Goal: Find specific page/section: Find specific page/section

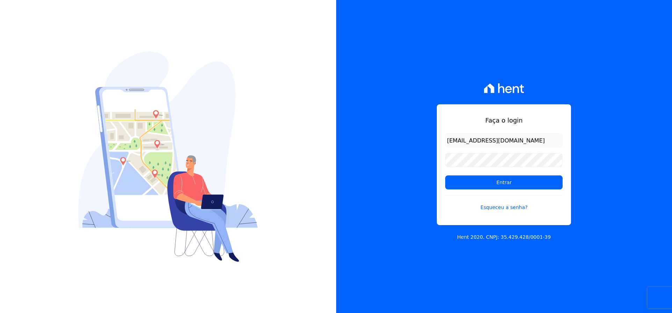
type input "[EMAIL_ADDRESS][DOMAIN_NAME]"
click at [472, 184] on input "Entrar" at bounding box center [503, 182] width 117 height 14
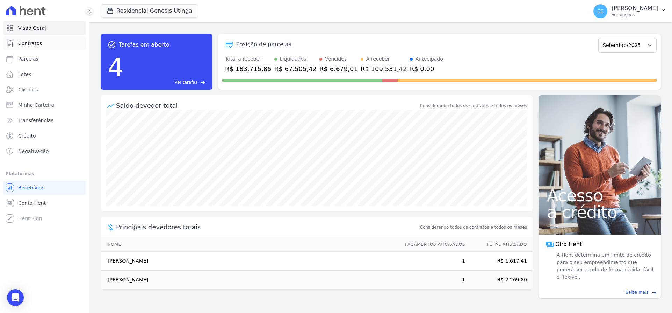
click at [37, 42] on span "Contratos" at bounding box center [30, 43] width 24 height 7
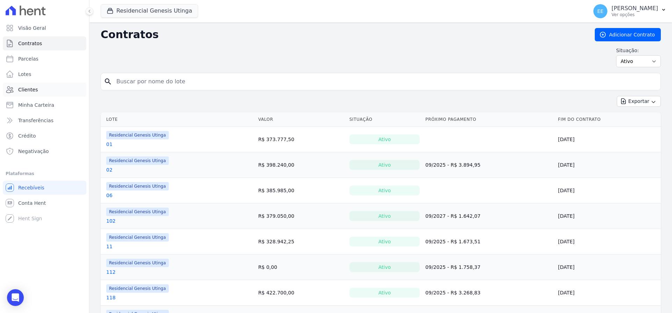
click at [36, 91] on link "Clientes" at bounding box center [45, 90] width 84 height 14
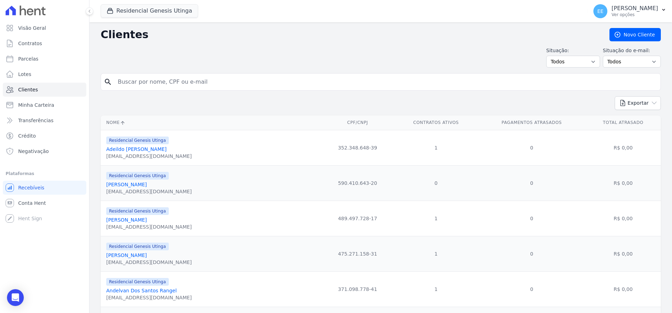
click at [129, 78] on input "search" at bounding box center [386, 82] width 544 height 14
type input "andre"
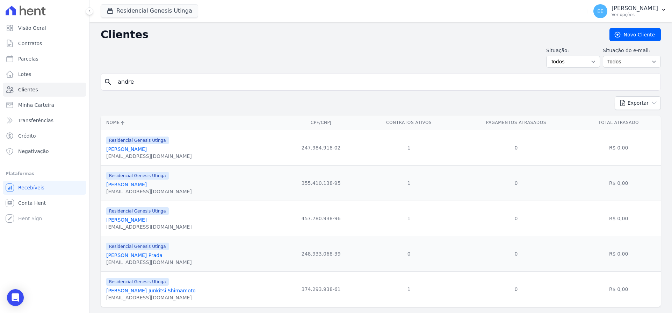
scroll to position [16, 0]
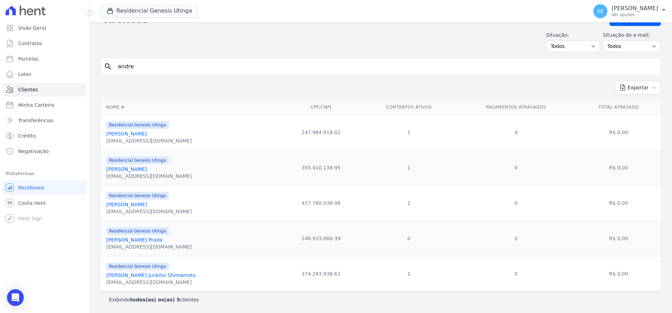
click at [142, 202] on link "André Ramos Fraga" at bounding box center [126, 204] width 41 height 6
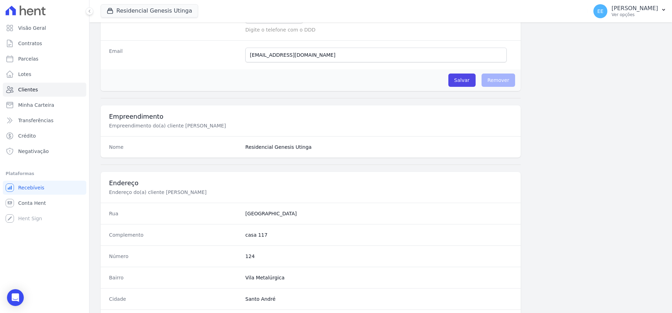
scroll to position [342, 0]
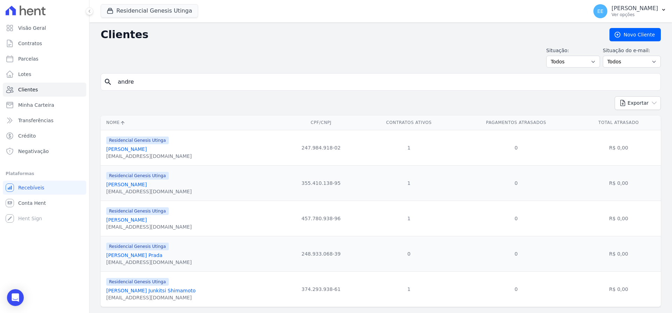
scroll to position [16, 0]
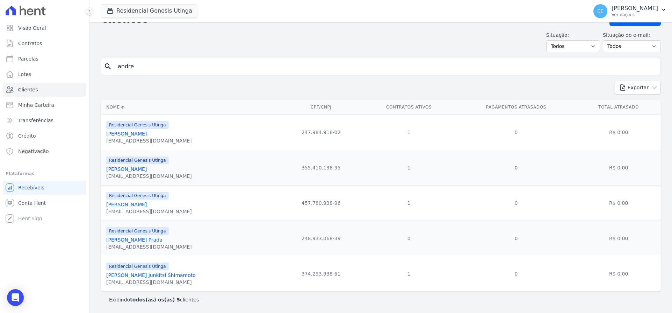
click at [129, 277] on link "Rafael Andre Junkitsi Shimamoto" at bounding box center [151, 275] width 90 height 6
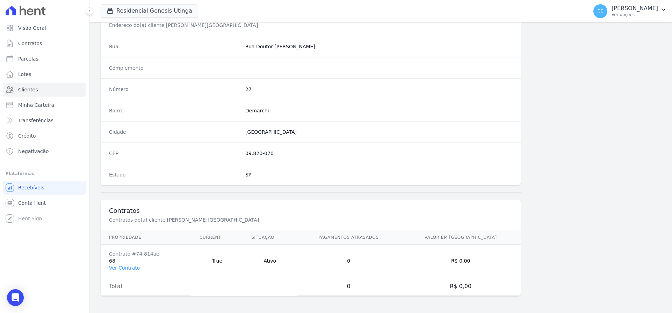
scroll to position [167, 0]
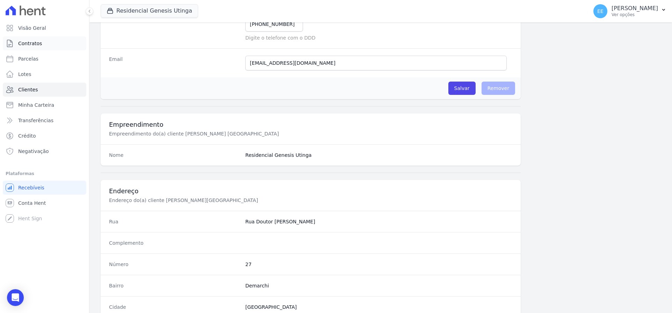
click at [50, 41] on link "Contratos" at bounding box center [45, 43] width 84 height 14
